Goal: Ask a question: Ask a question

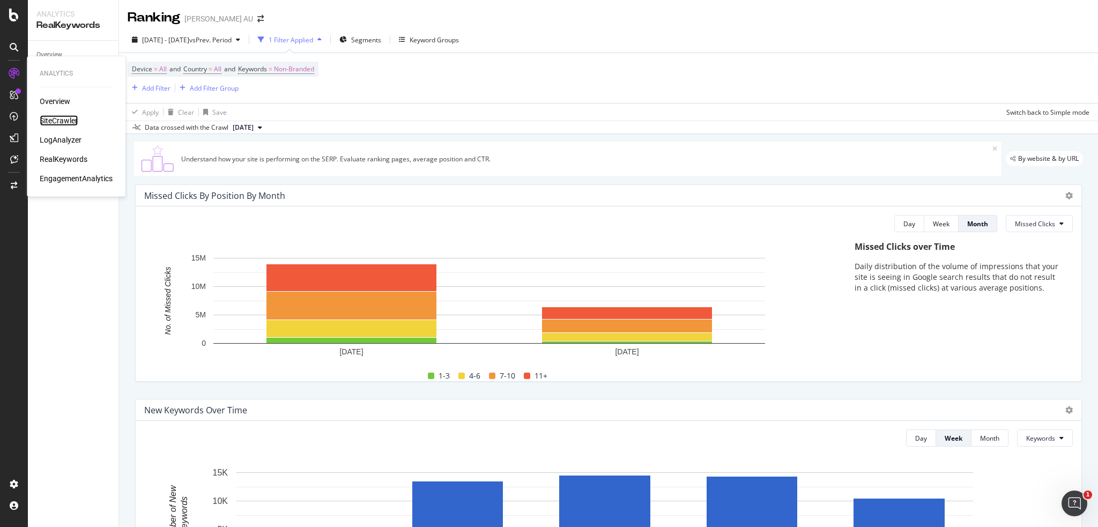
click at [65, 124] on div "SiteCrawler" at bounding box center [59, 120] width 38 height 11
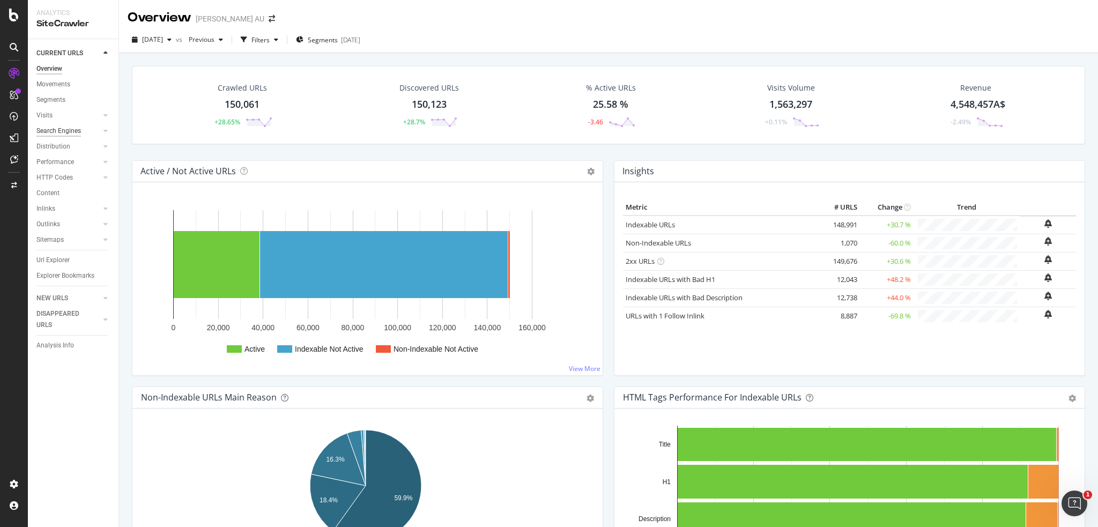
click at [60, 130] on div "Search Engines" at bounding box center [58, 130] width 44 height 11
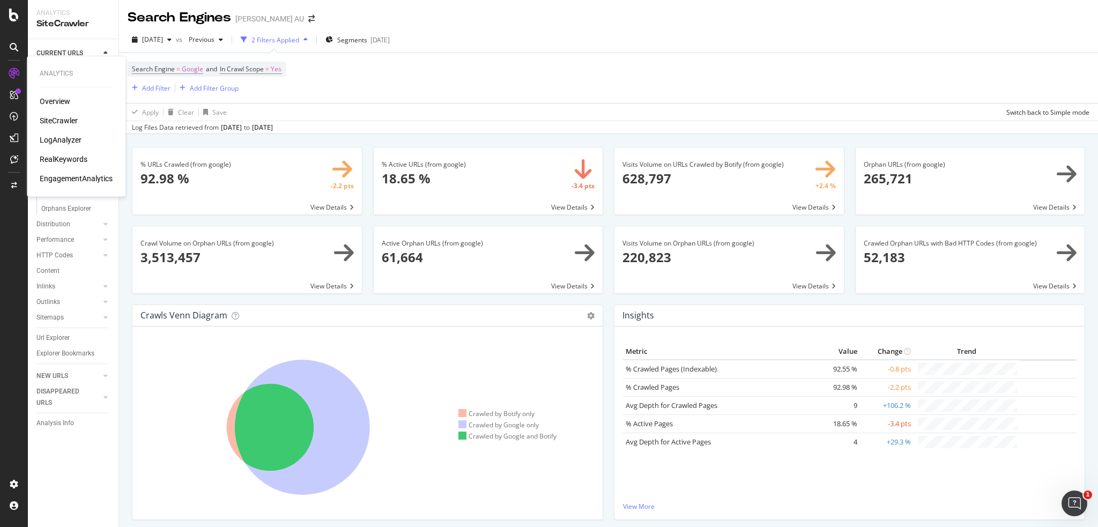
click at [67, 141] on div "LogAnalyzer" at bounding box center [61, 140] width 42 height 11
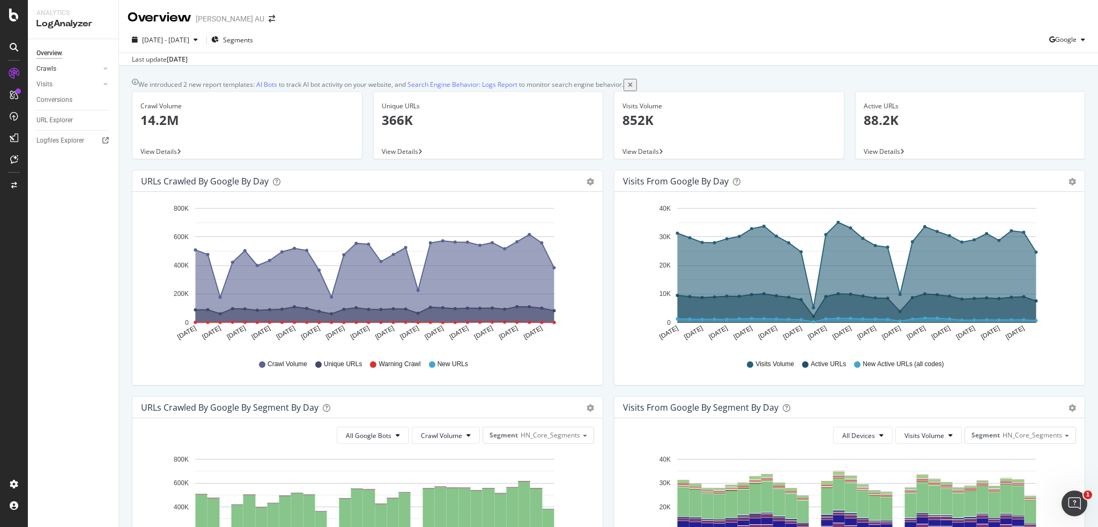
click at [65, 72] on link "Crawls" at bounding box center [68, 68] width 64 height 11
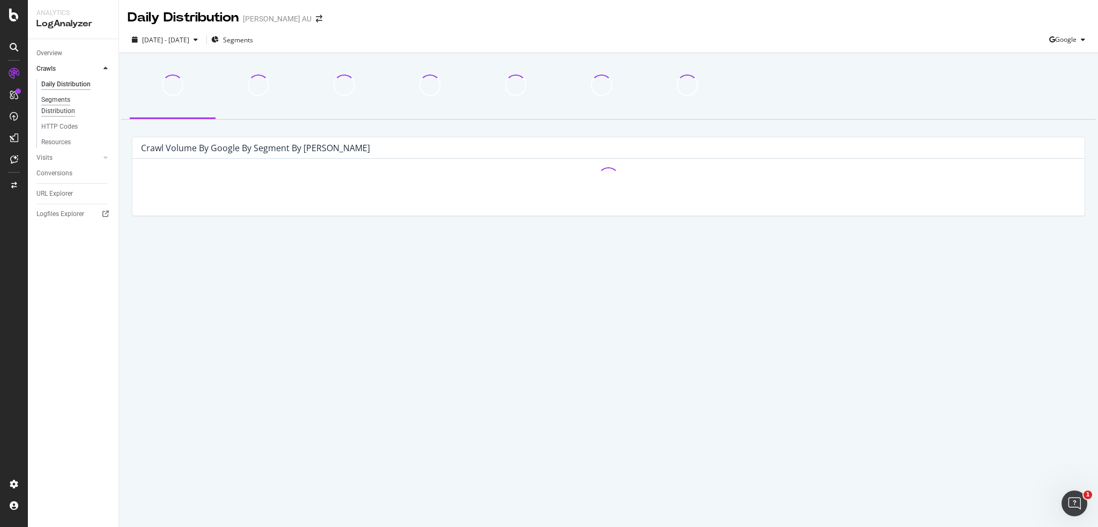
click at [64, 107] on div "Segments Distribution" at bounding box center [70, 105] width 59 height 23
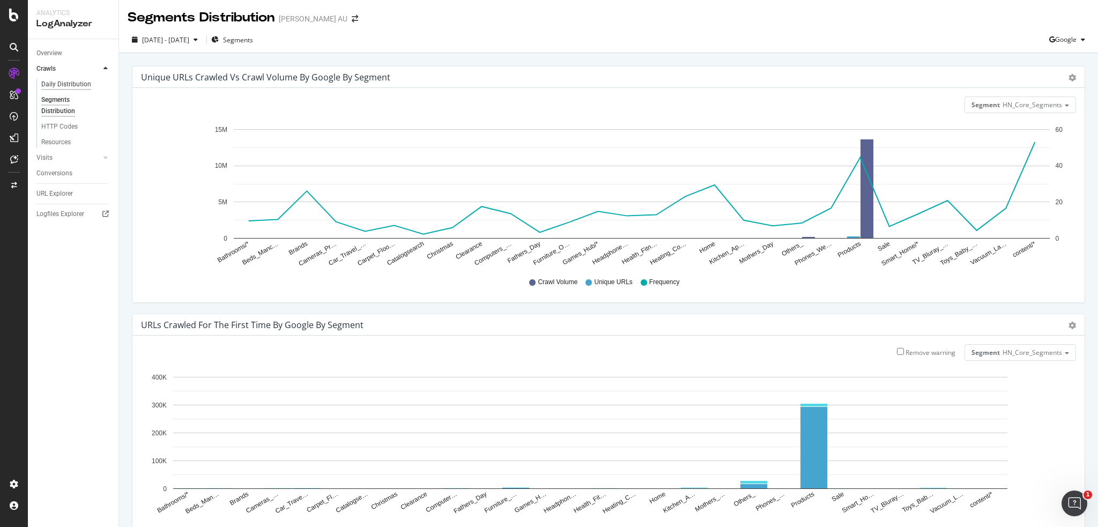
click at [78, 82] on div "Daily Distribution" at bounding box center [66, 84] width 50 height 11
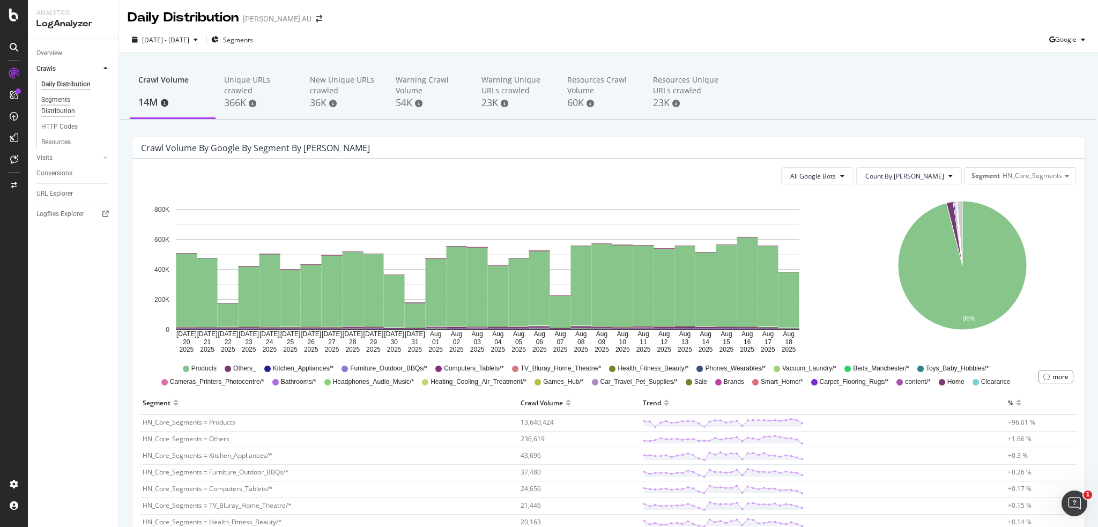
click at [61, 107] on div "Segments Distribution" at bounding box center [70, 105] width 59 height 23
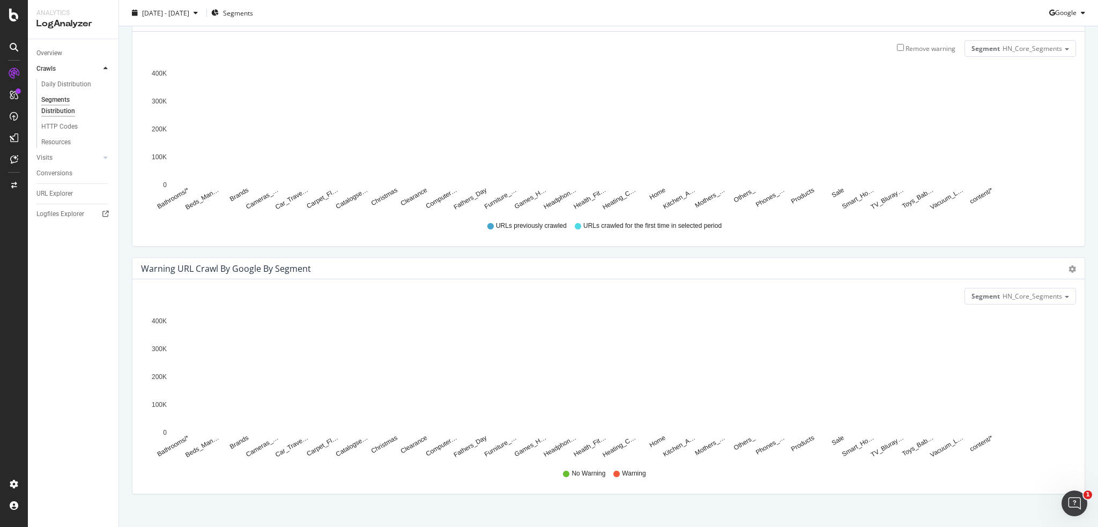
scroll to position [318, 0]
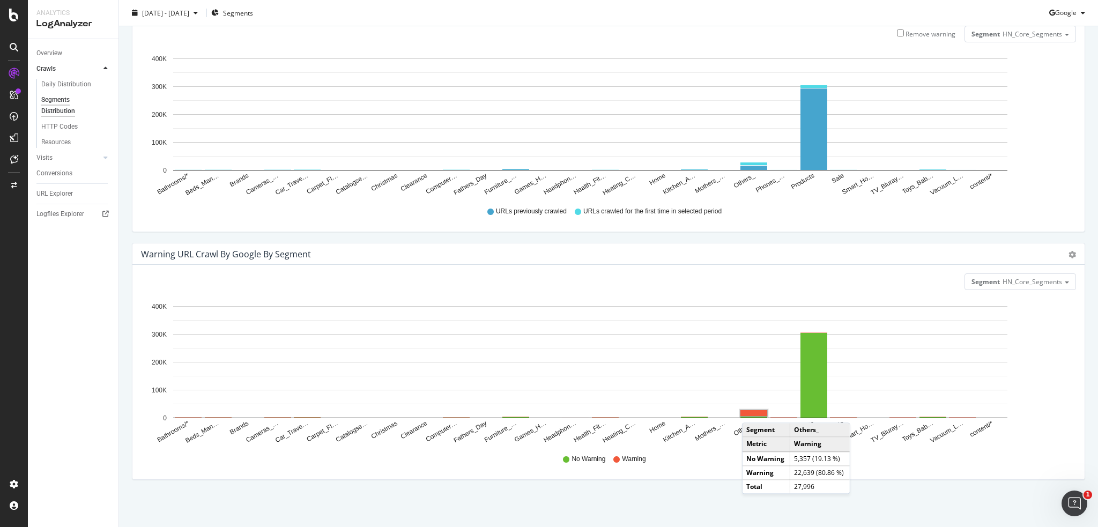
click at [753, 411] on rect "A chart." at bounding box center [753, 413] width 27 height 6
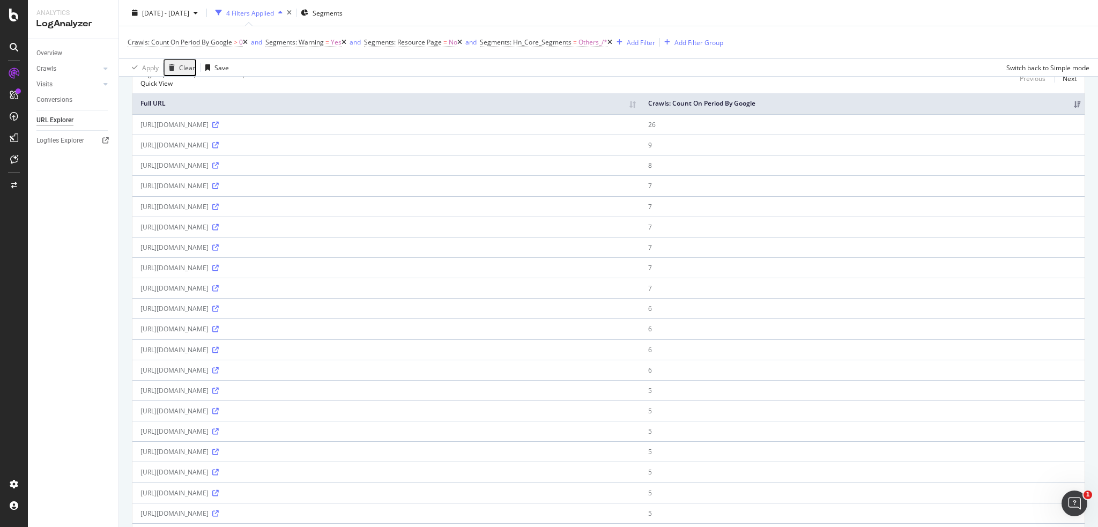
scroll to position [54, 0]
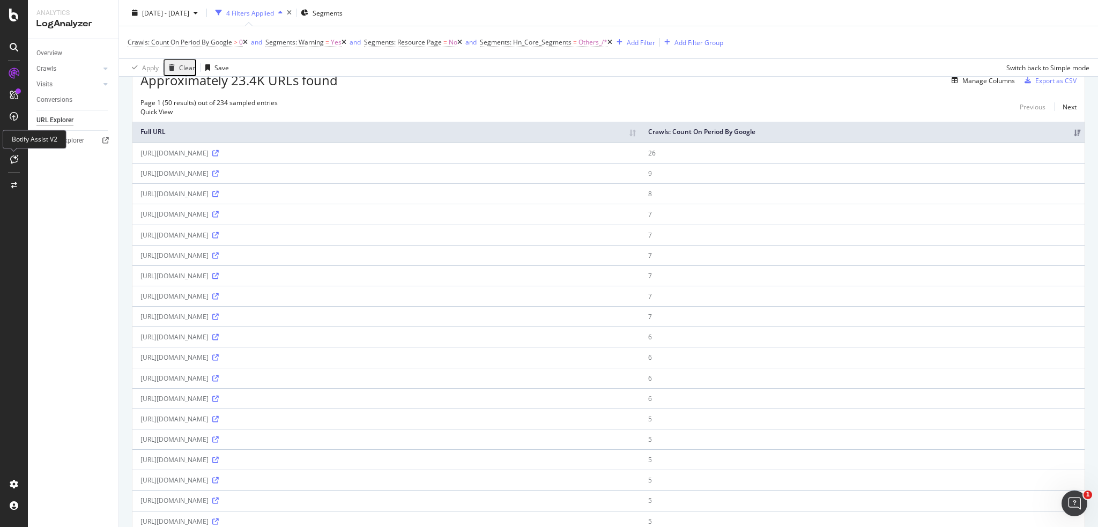
click at [13, 162] on icon at bounding box center [14, 159] width 8 height 9
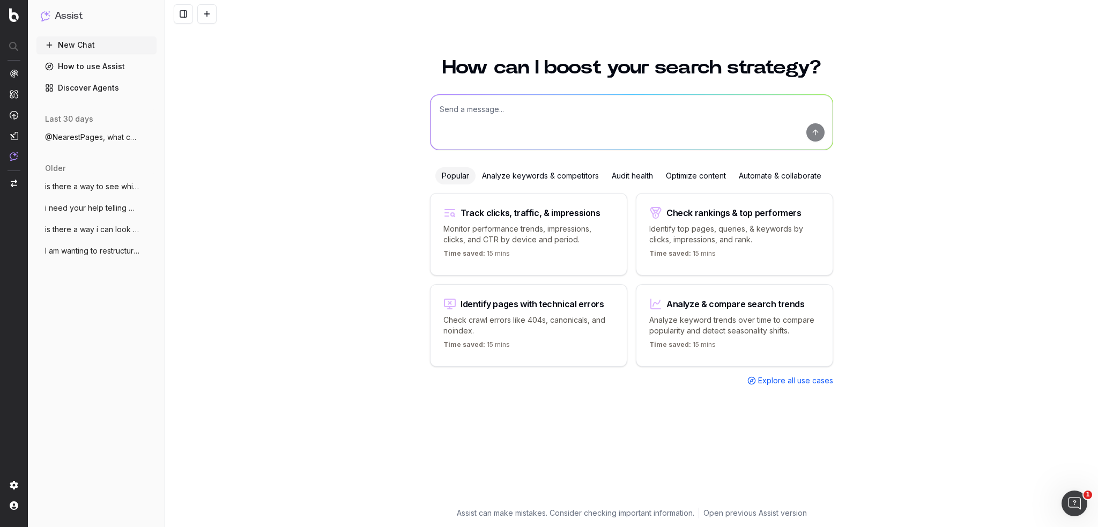
click at [478, 115] on textarea at bounding box center [631, 122] width 402 height 55
type textarea "where do i find the report showing the crawl rate per user agent?"
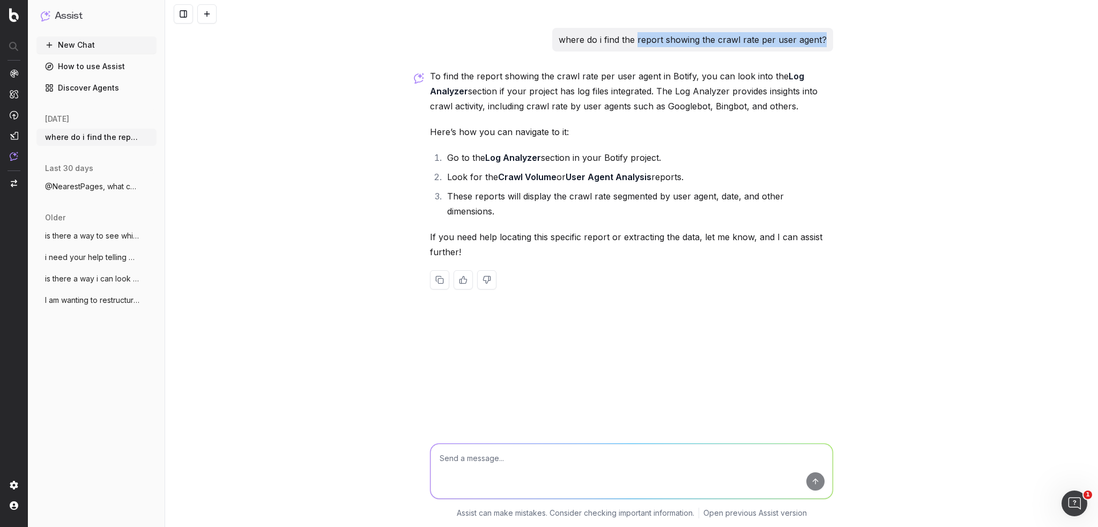
drag, startPoint x: 641, startPoint y: 39, endPoint x: 824, endPoint y: 46, distance: 183.4
click at [824, 46] on p "where do i find the report showing the crawl rate per user agent?" at bounding box center [693, 39] width 268 height 15
copy p "report showing the crawl rate per user agent?"
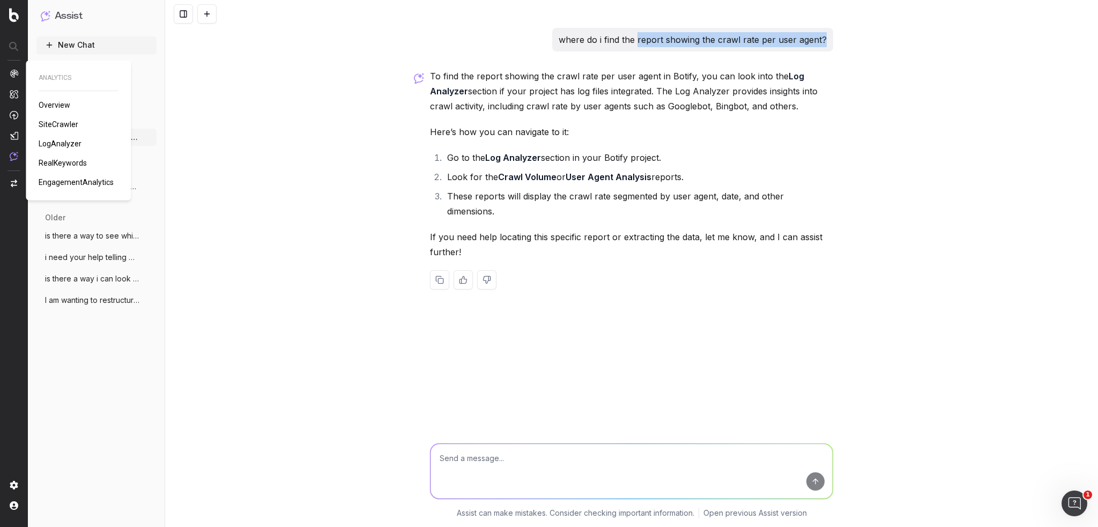
click at [13, 72] on img at bounding box center [14, 73] width 9 height 9
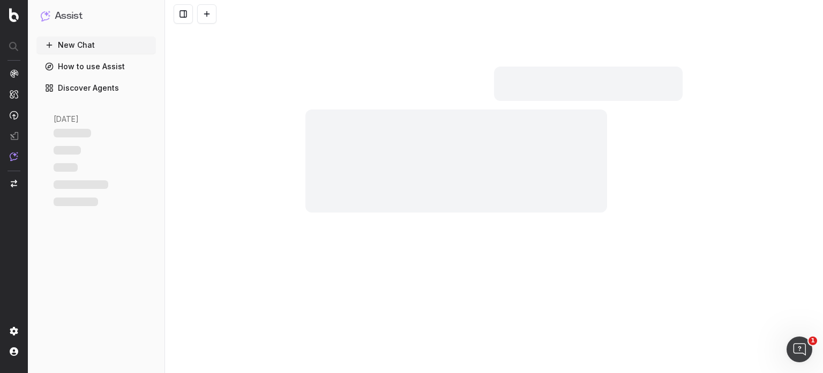
scroll to position [15, 0]
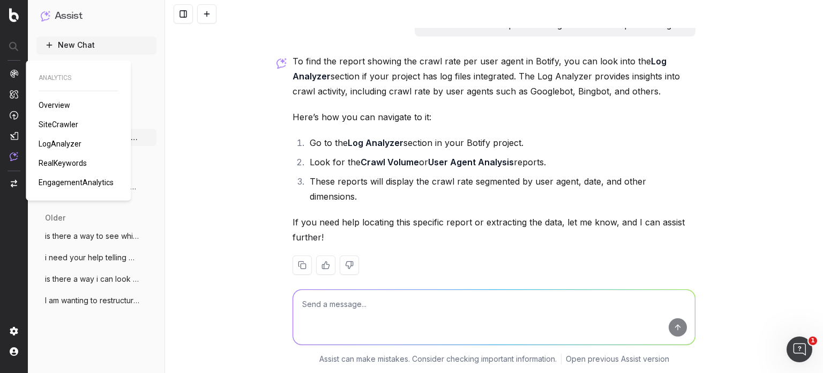
click at [70, 146] on span "LogAnalyzer" at bounding box center [60, 143] width 43 height 9
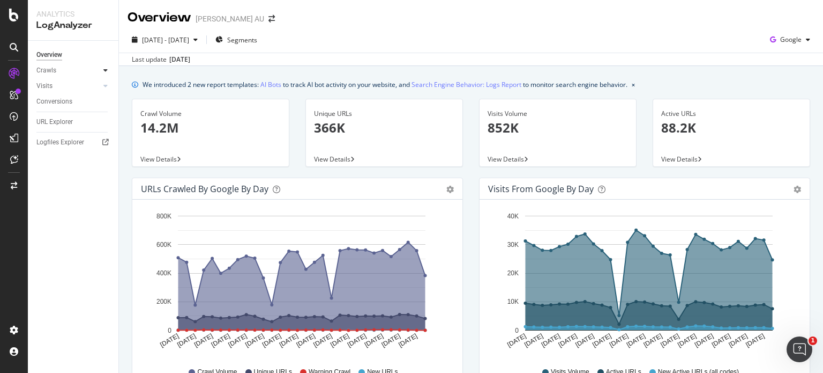
click at [107, 71] on icon at bounding box center [105, 70] width 4 height 6
click at [103, 158] on icon at bounding box center [105, 159] width 4 height 6
click at [100, 72] on div at bounding box center [95, 70] width 11 height 11
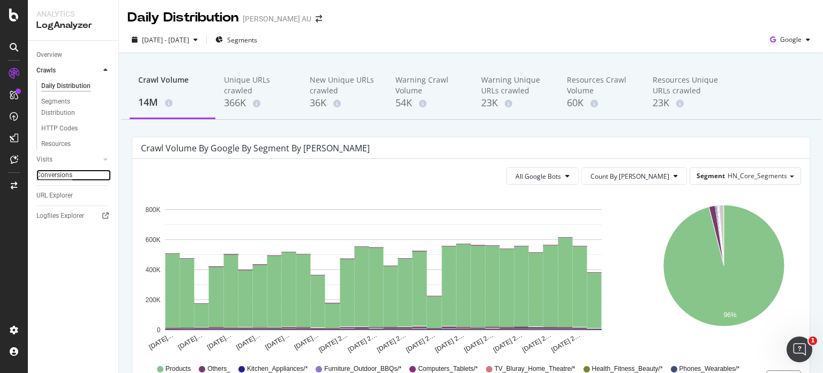
click at [64, 177] on div "Conversions" at bounding box center [54, 174] width 36 height 11
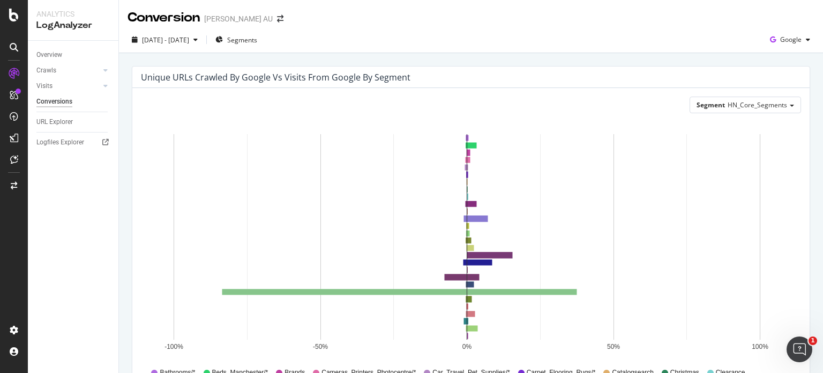
click at [79, 77] on div "Crawls" at bounding box center [77, 71] width 82 height 16
click at [102, 68] on div at bounding box center [105, 70] width 11 height 11
click at [75, 89] on div "Daily Distribution" at bounding box center [66, 85] width 50 height 11
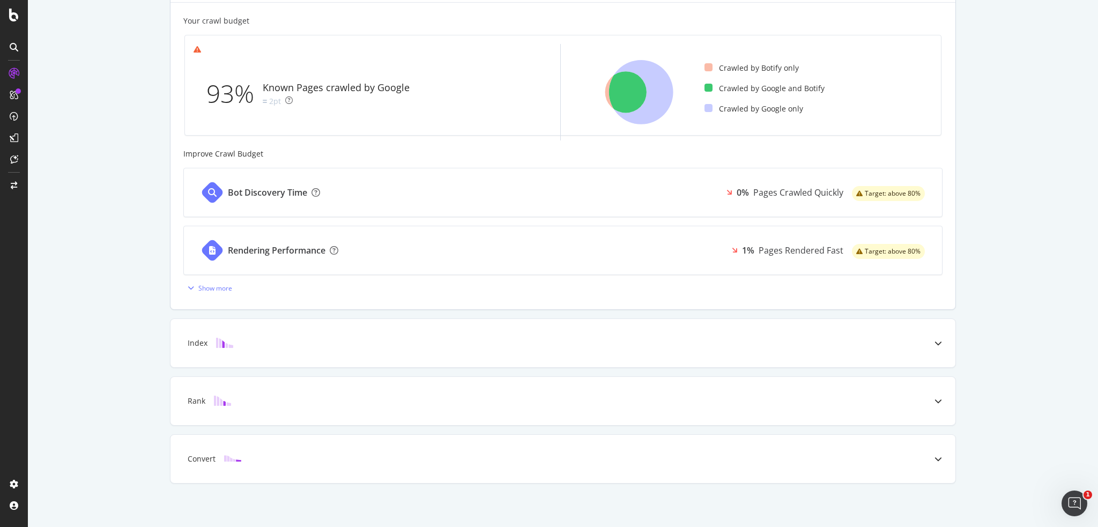
scroll to position [306, 0]
click at [203, 287] on div "Show more" at bounding box center [215, 286] width 34 height 9
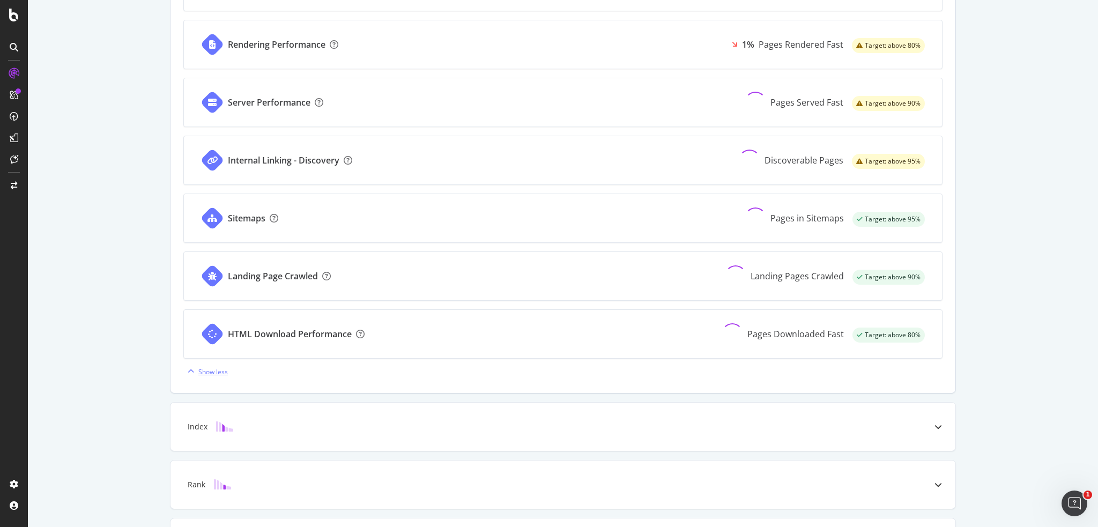
scroll to position [574, 0]
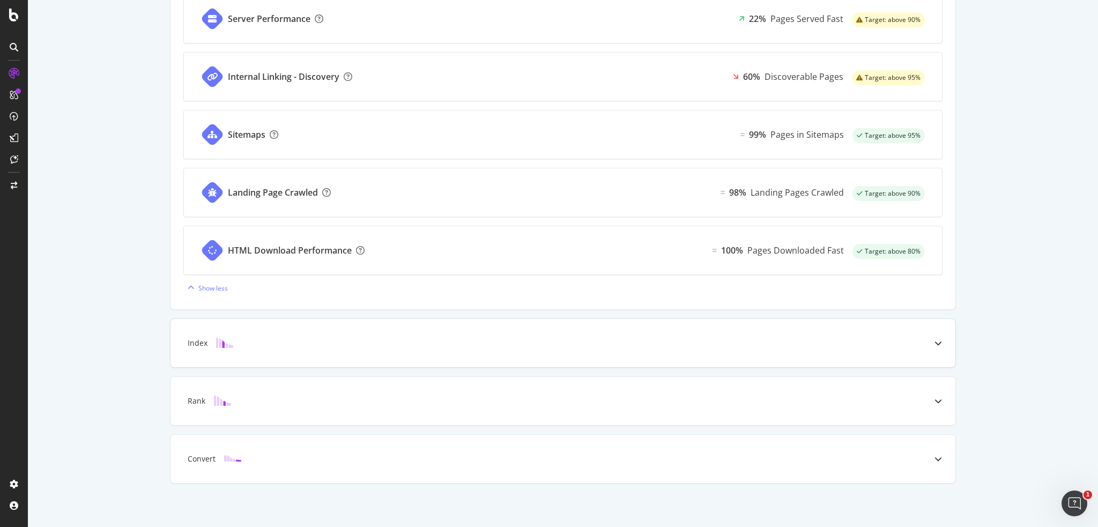
click at [337, 344] on div "Index" at bounding box center [546, 343] width 742 height 11
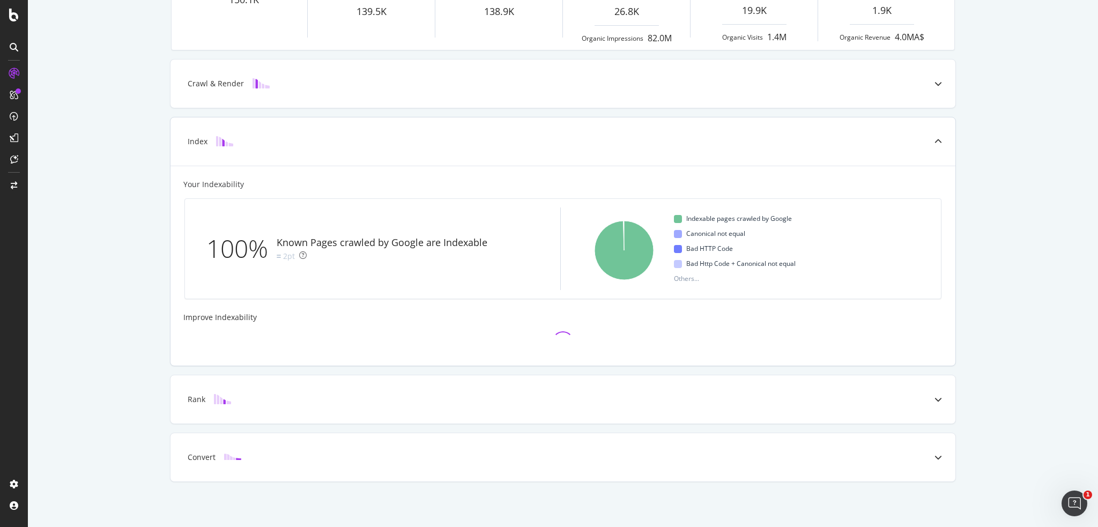
scroll to position [306, 0]
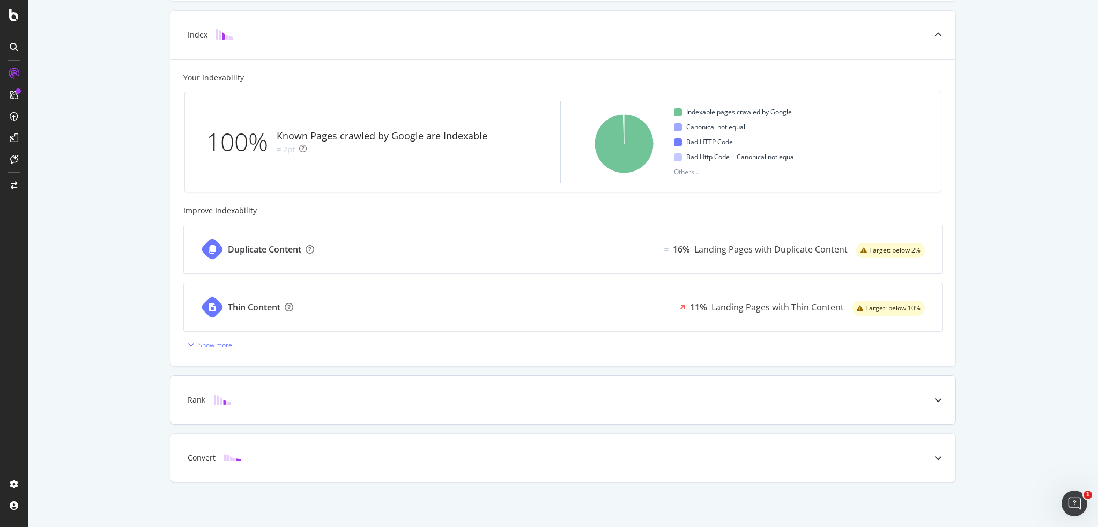
click at [426, 407] on div "Rank" at bounding box center [562, 400] width 785 height 48
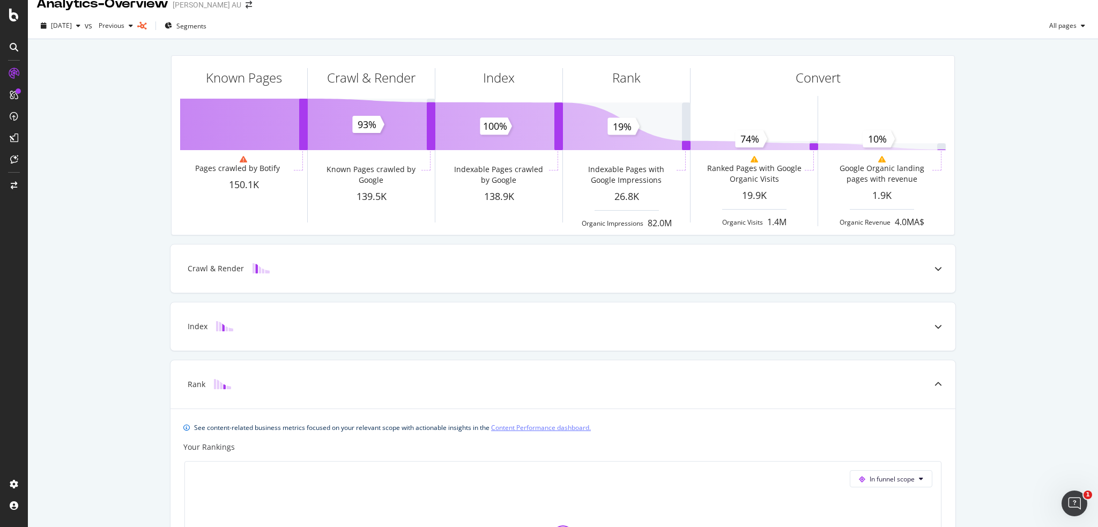
scroll to position [0, 0]
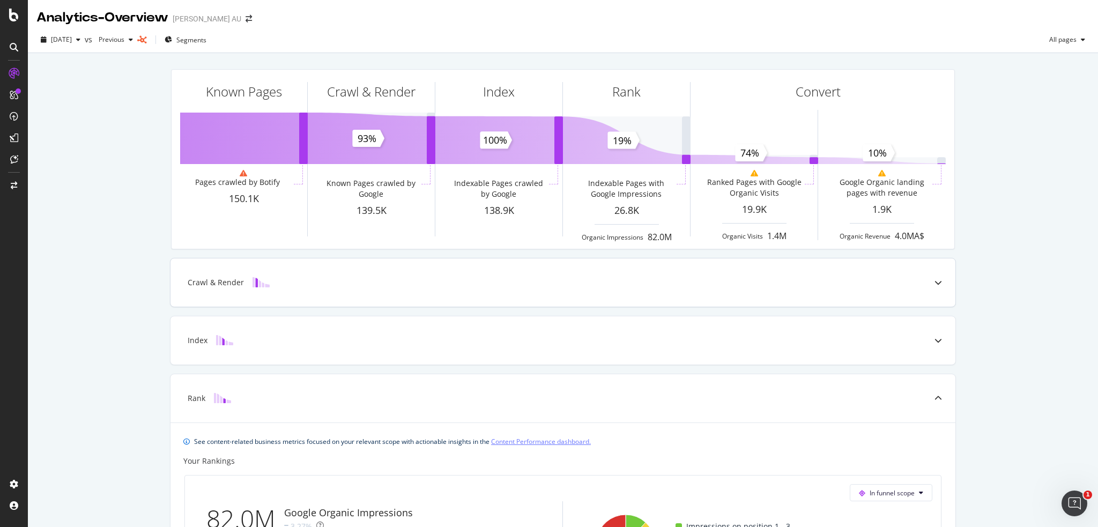
click at [406, 281] on div "Crawl & Render" at bounding box center [546, 282] width 742 height 11
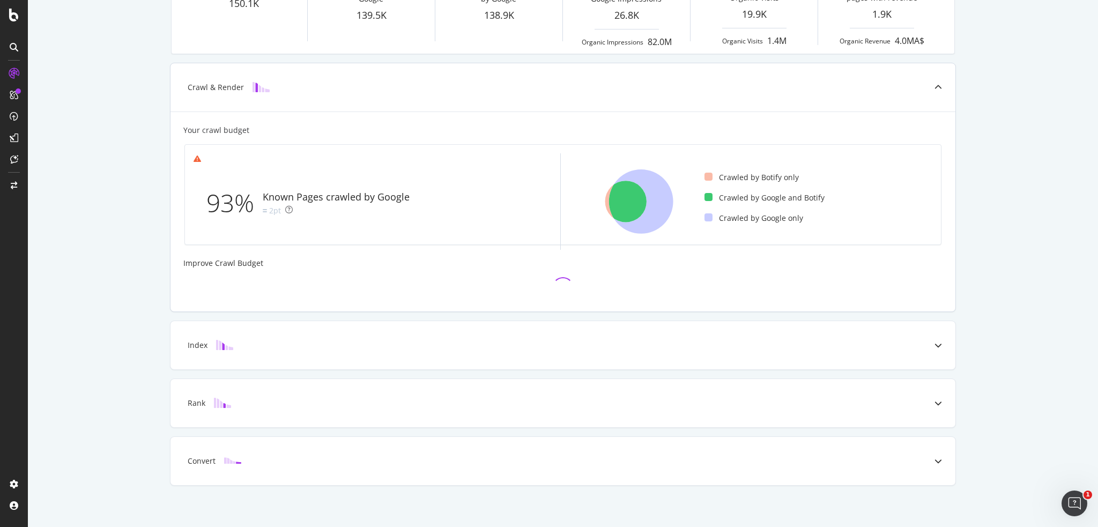
scroll to position [199, 0]
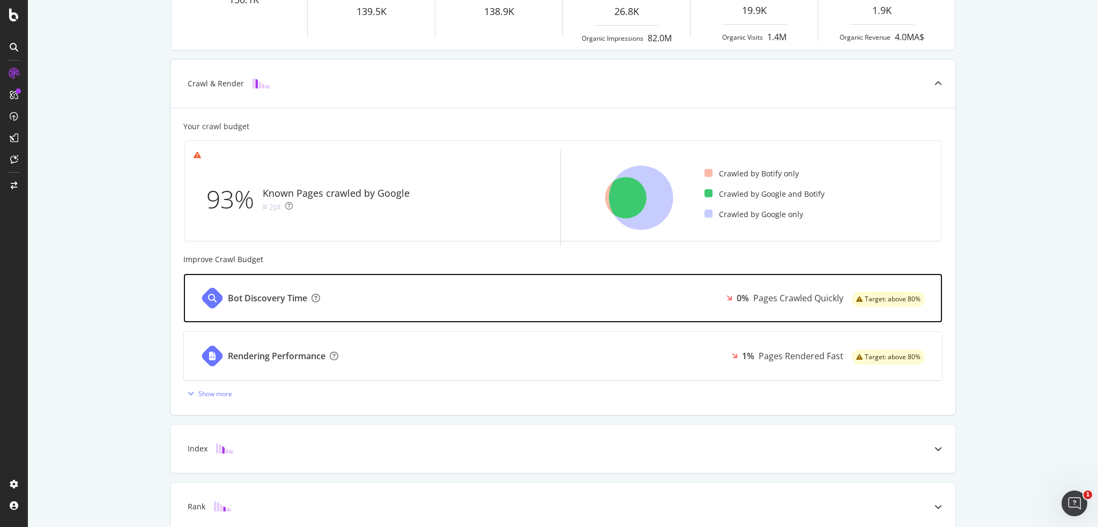
click at [865, 296] on span "Target: above 80%" at bounding box center [893, 299] width 56 height 6
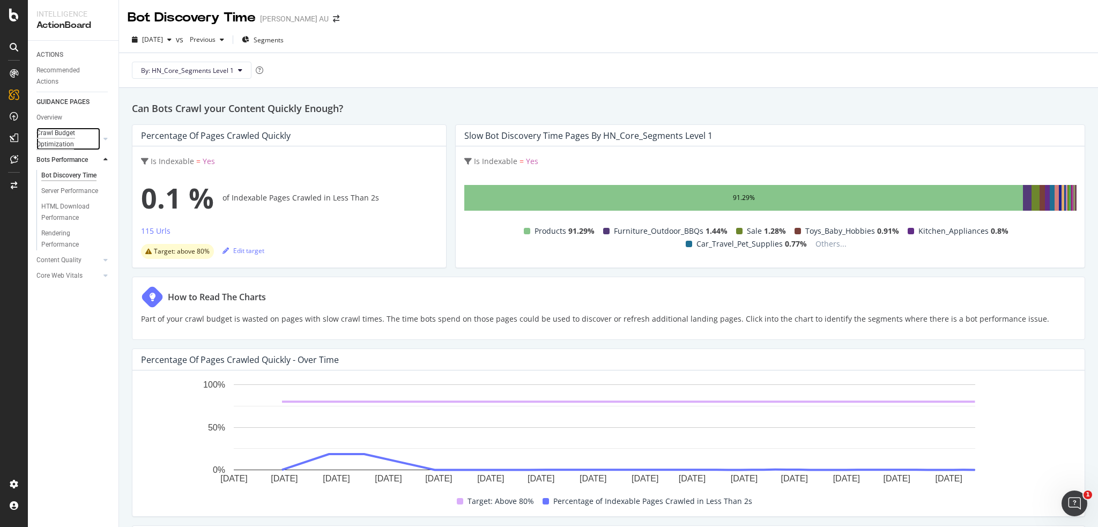
click at [62, 134] on div "Crawl Budget Optimization" at bounding box center [64, 139] width 56 height 23
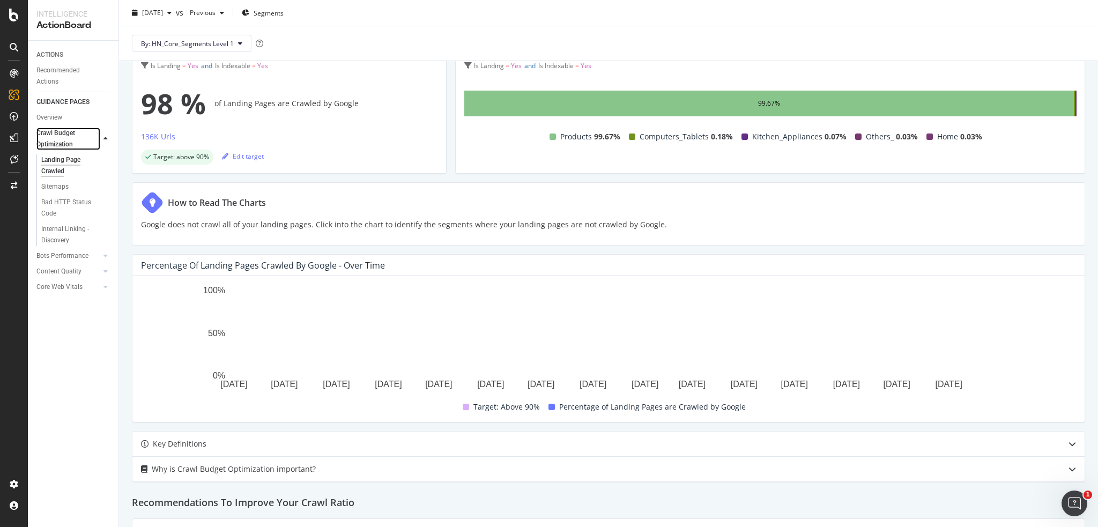
scroll to position [76, 0]
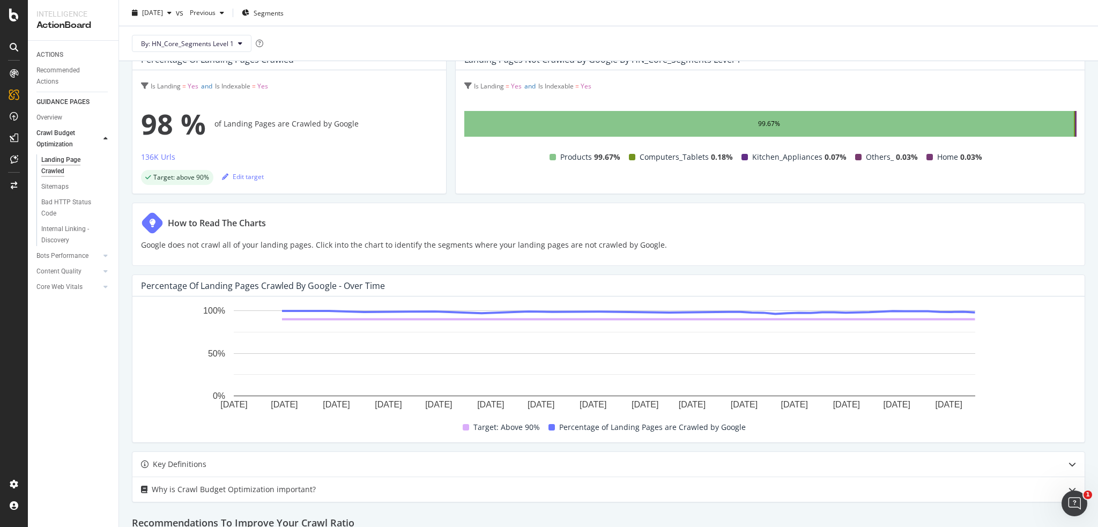
click at [14, 40] on div at bounding box center [13, 47] width 17 height 17
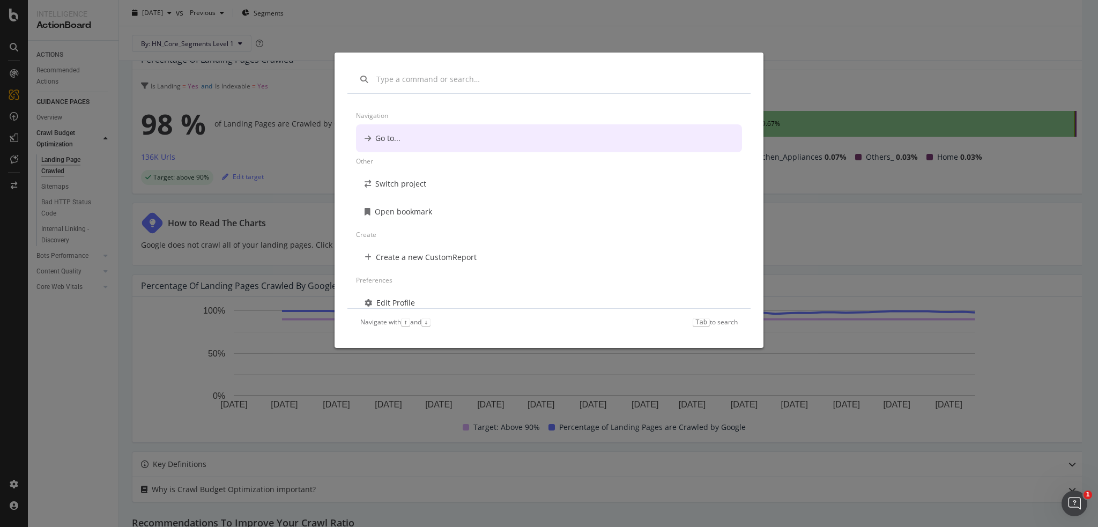
click at [448, 87] on div "modal" at bounding box center [548, 79] width 403 height 28
drag, startPoint x: 443, startPoint y: 85, endPoint x: 434, endPoint y: 80, distance: 10.6
click at [442, 85] on div "modal" at bounding box center [548, 79] width 403 height 28
click at [431, 78] on input "modal" at bounding box center [556, 79] width 361 height 11
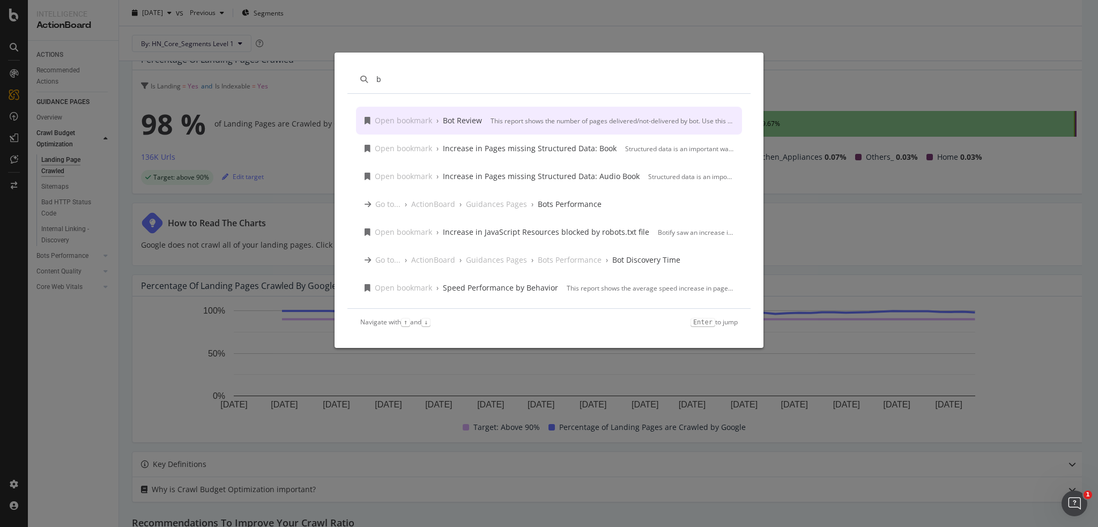
type input "b"
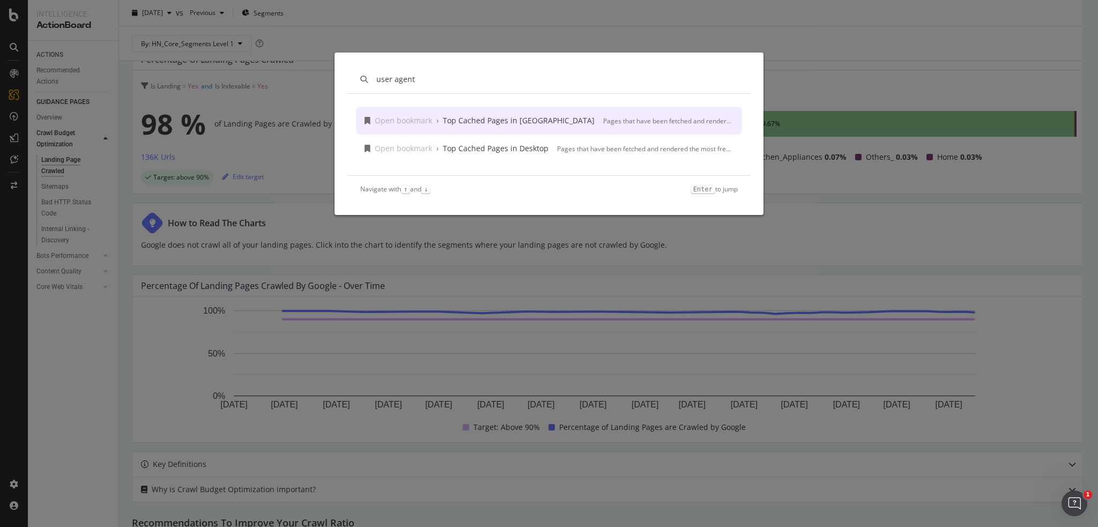
click at [431, 78] on input "user agent" at bounding box center [556, 79] width 361 height 11
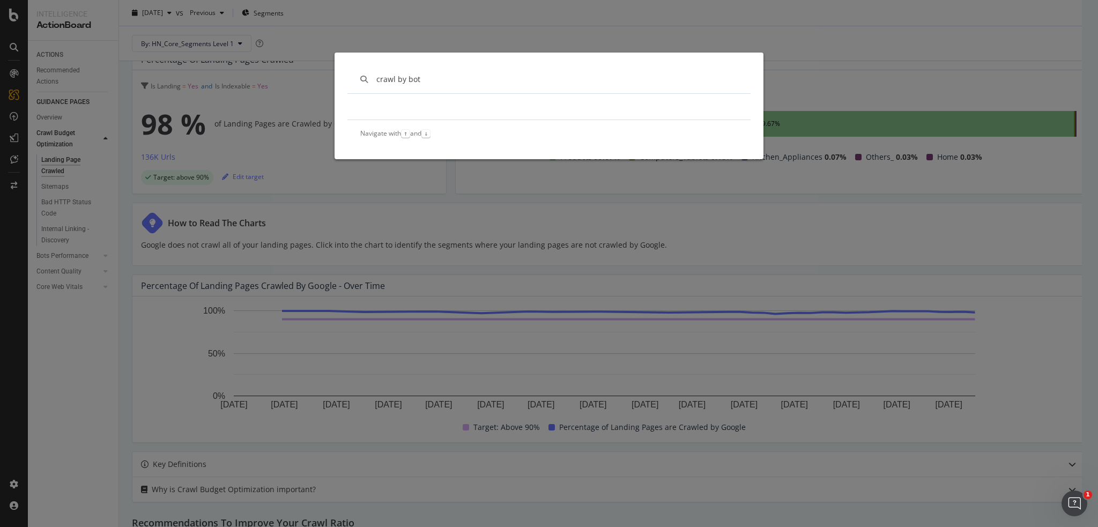
type input "crawl by bot"
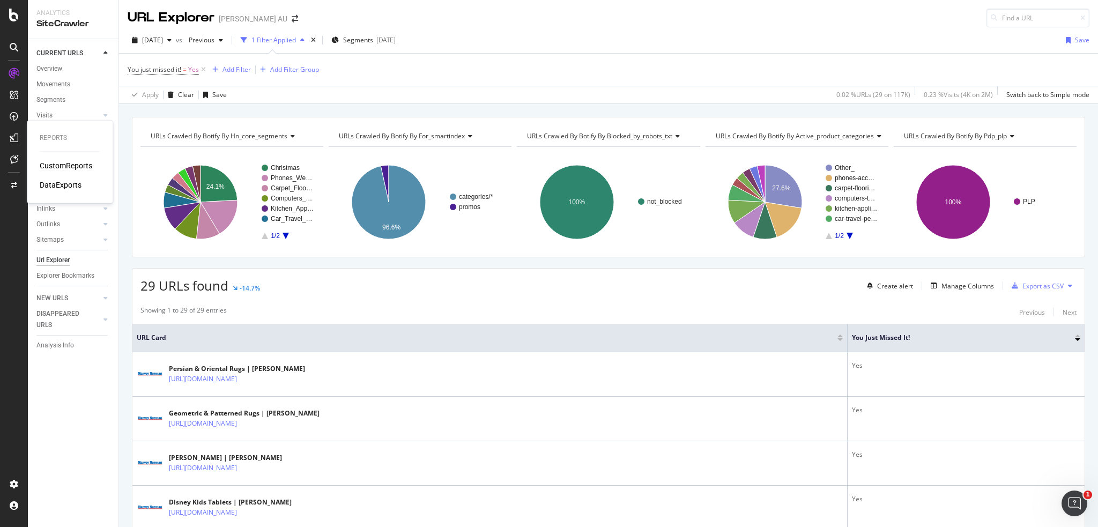
click at [67, 167] on div "CustomReports" at bounding box center [66, 165] width 53 height 11
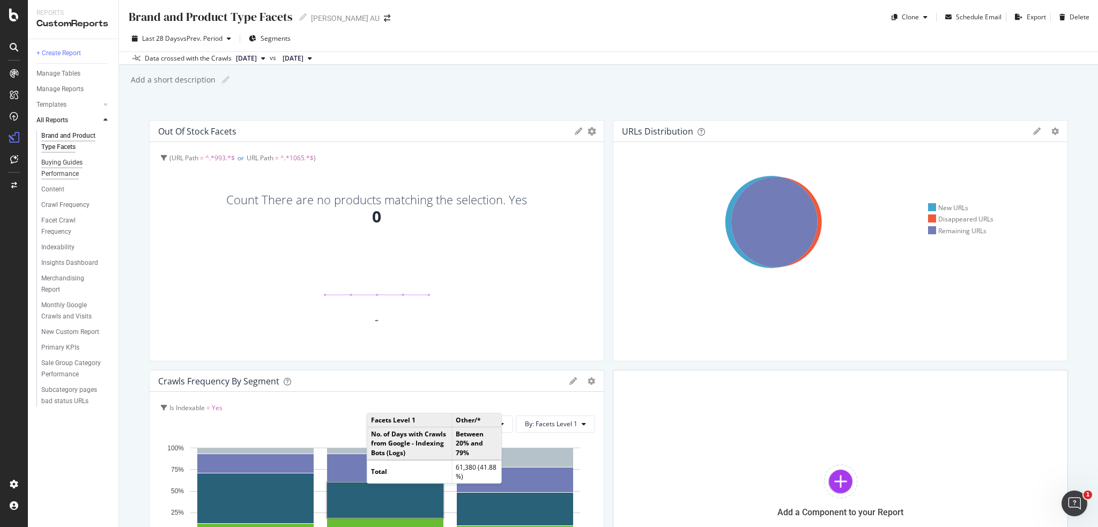
click at [55, 162] on div "Buying Guides Performance" at bounding box center [72, 168] width 62 height 23
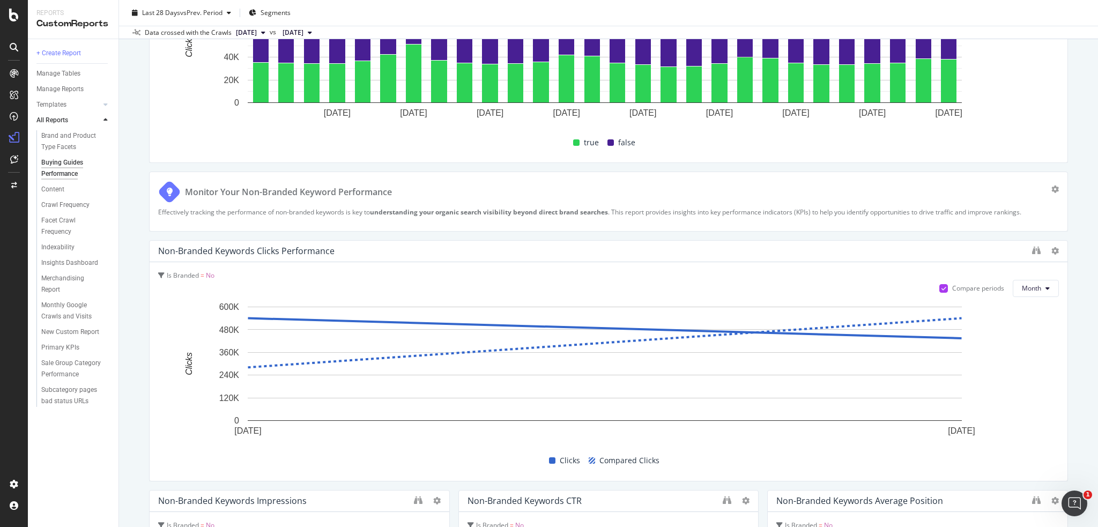
scroll to position [322, 0]
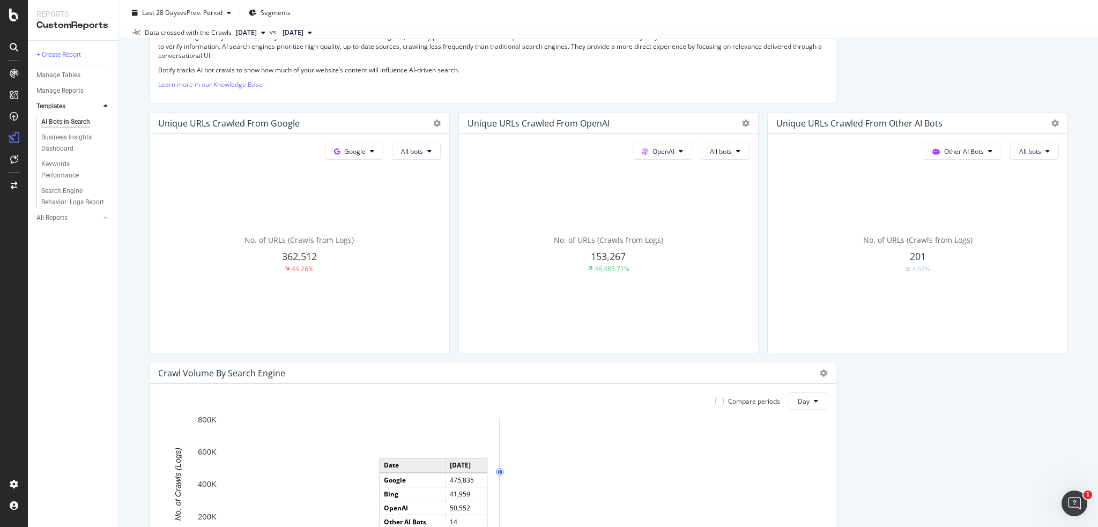
scroll to position [214, 0]
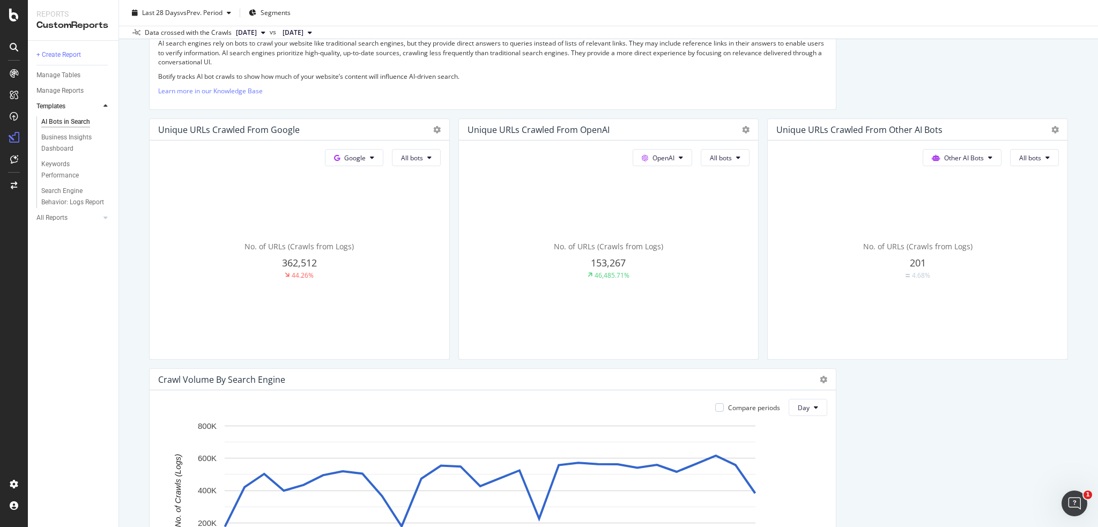
click at [441, 236] on div "No. of URLs (Crawls from Logs) 153,267 46,485.71%" at bounding box center [299, 260] width 282 height 180
click at [366, 159] on span "OpenAI" at bounding box center [354, 157] width 21 height 9
click at [441, 204] on div "No. of URLs (Crawls from Logs) 153,267 46,485.71%" at bounding box center [299, 260] width 282 height 180
click at [423, 160] on span "All bots" at bounding box center [412, 157] width 22 height 9
click at [441, 218] on div "No. of URLs (Crawls from Logs) 153,267 46,485.71%" at bounding box center [299, 260] width 282 height 180
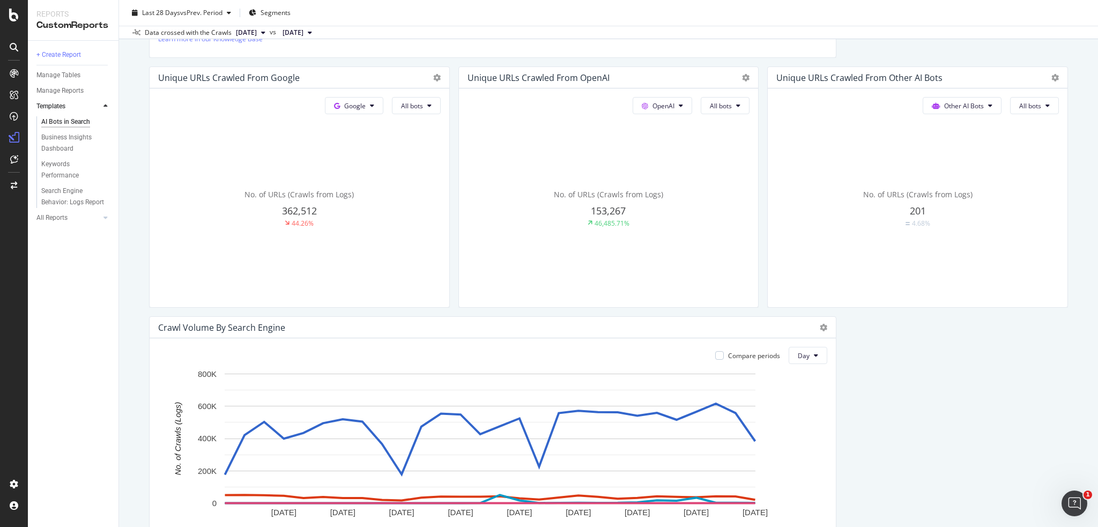
scroll to position [268, 0]
click at [423, 107] on span "All bots" at bounding box center [412, 104] width 22 height 9
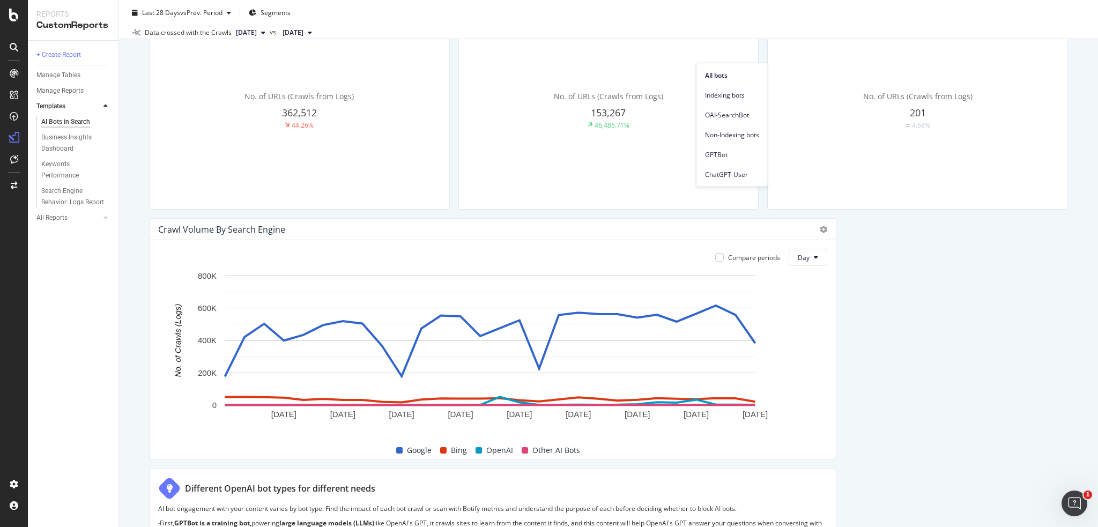
scroll to position [429, 0]
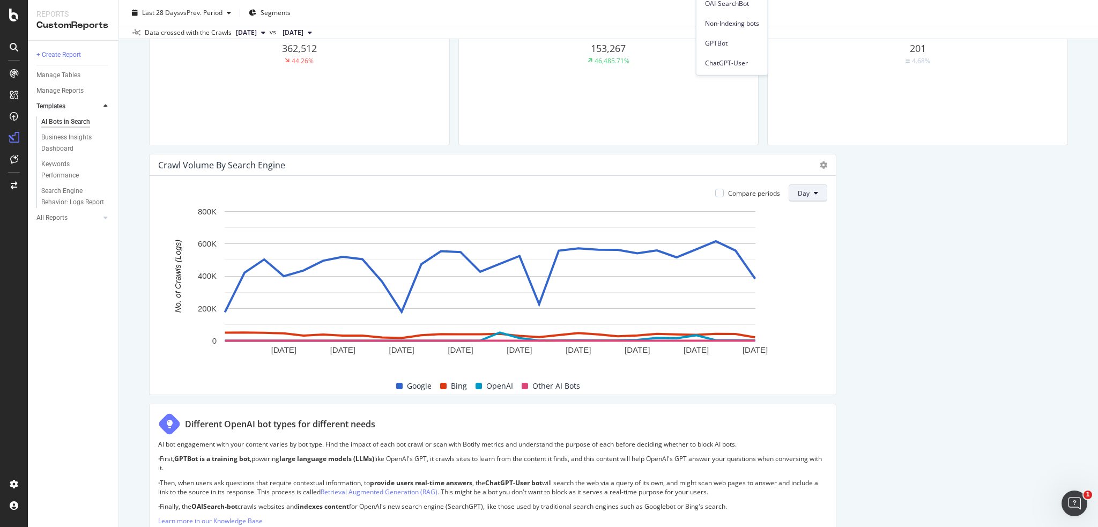
click at [802, 186] on button "Day" at bounding box center [807, 192] width 39 height 17
click at [801, 226] on div "Week" at bounding box center [802, 234] width 36 height 16
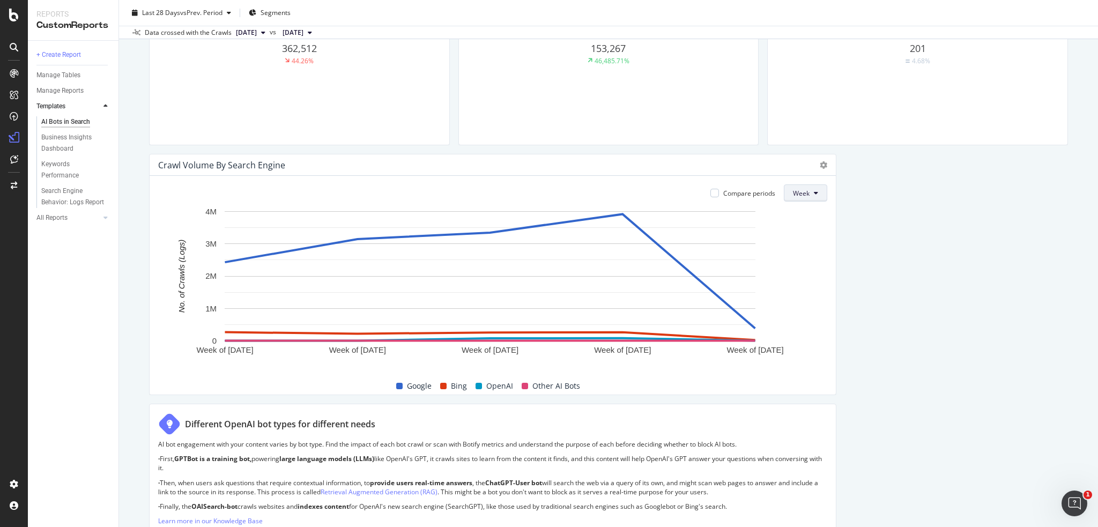
click at [800, 192] on span "Week" at bounding box center [801, 193] width 17 height 9
click at [795, 215] on span "Day" at bounding box center [796, 214] width 19 height 10
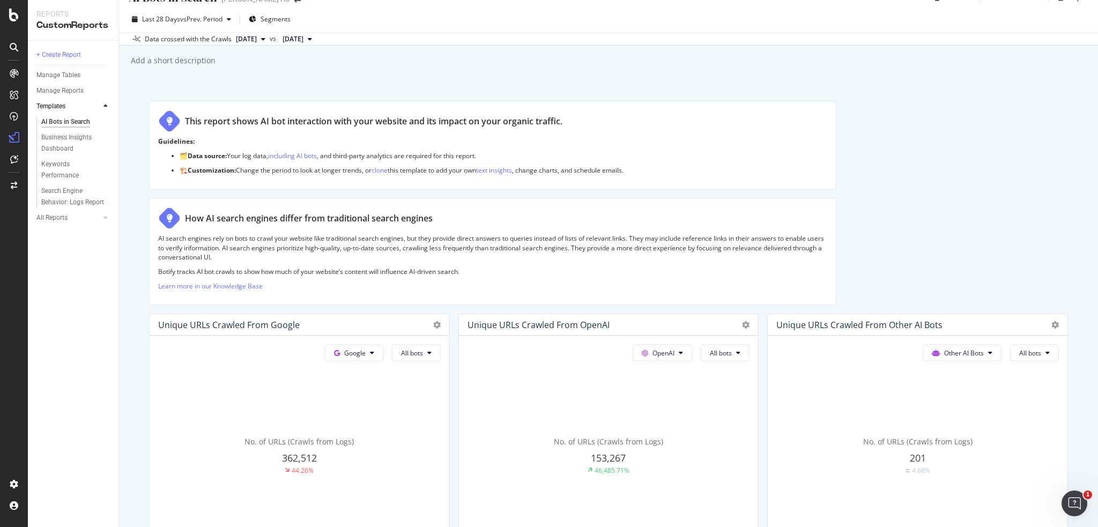
scroll to position [0, 0]
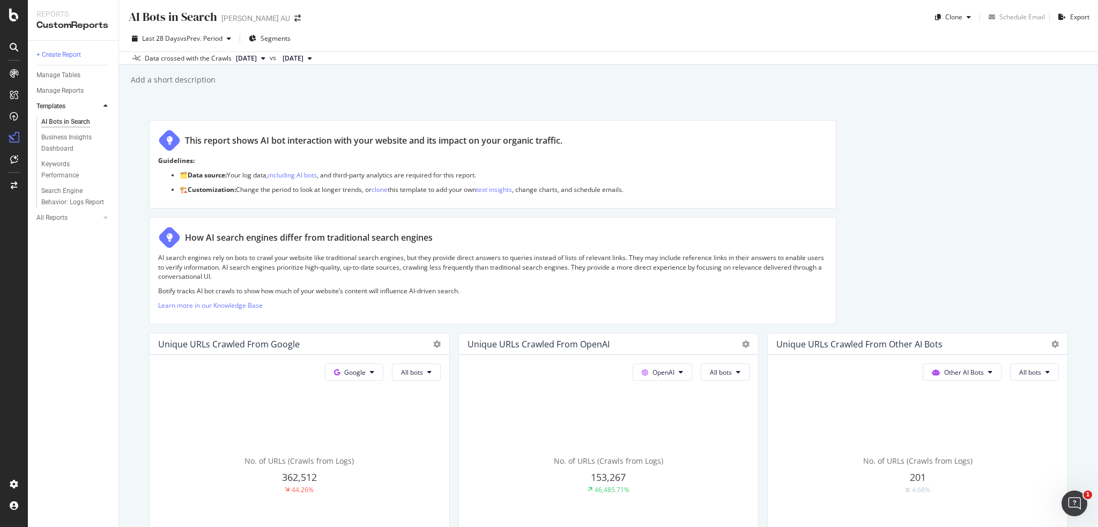
drag, startPoint x: 302, startPoint y: 173, endPoint x: 412, endPoint y: 158, distance: 111.0
click at [412, 158] on p "Guidelines:" at bounding box center [492, 160] width 669 height 9
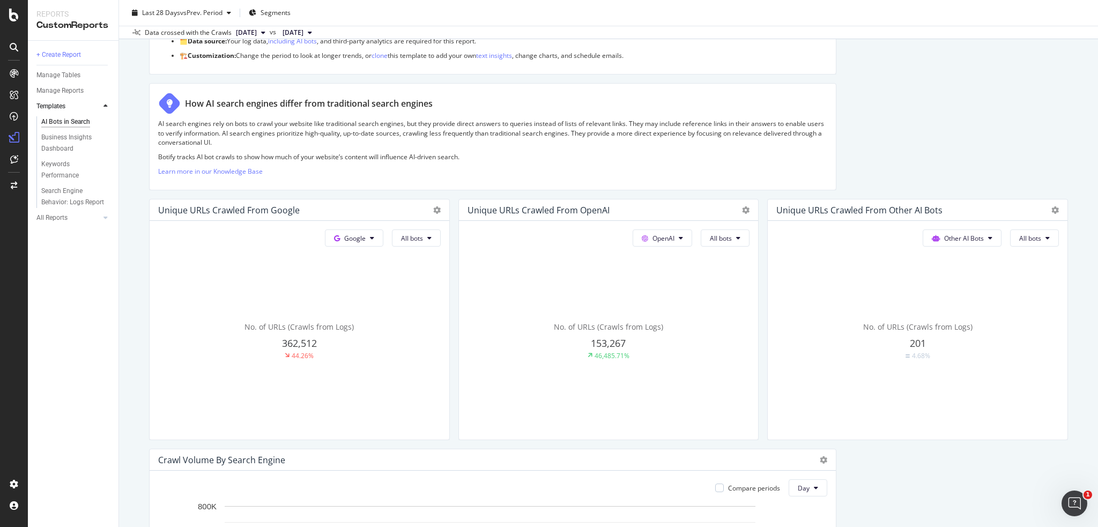
scroll to position [107, 0]
